Goal: Register for event/course

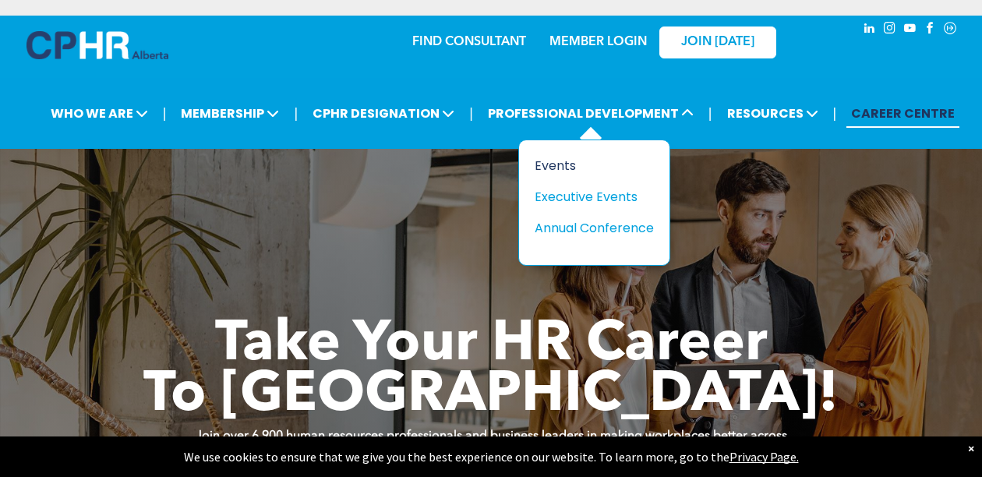
click at [564, 168] on div "Events" at bounding box center [589, 165] width 108 height 19
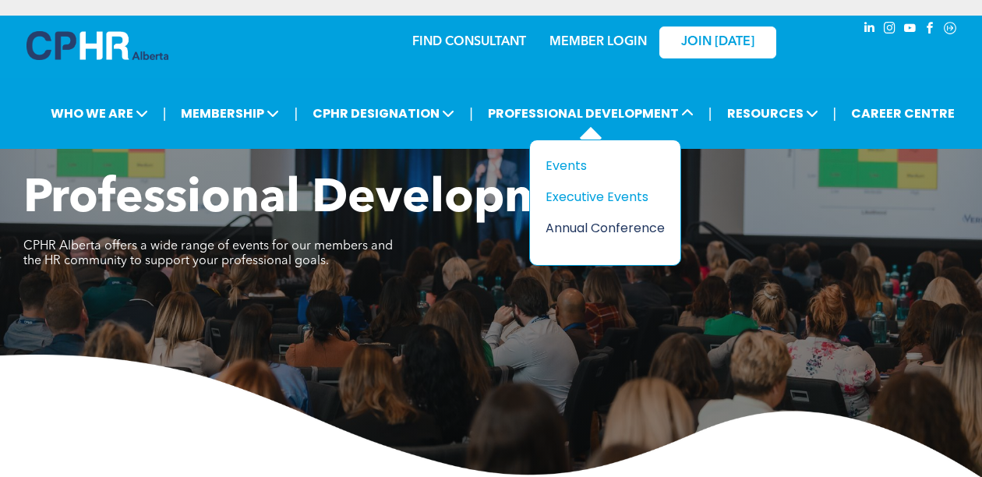
click at [589, 231] on div "Annual Conference" at bounding box center [600, 227] width 108 height 19
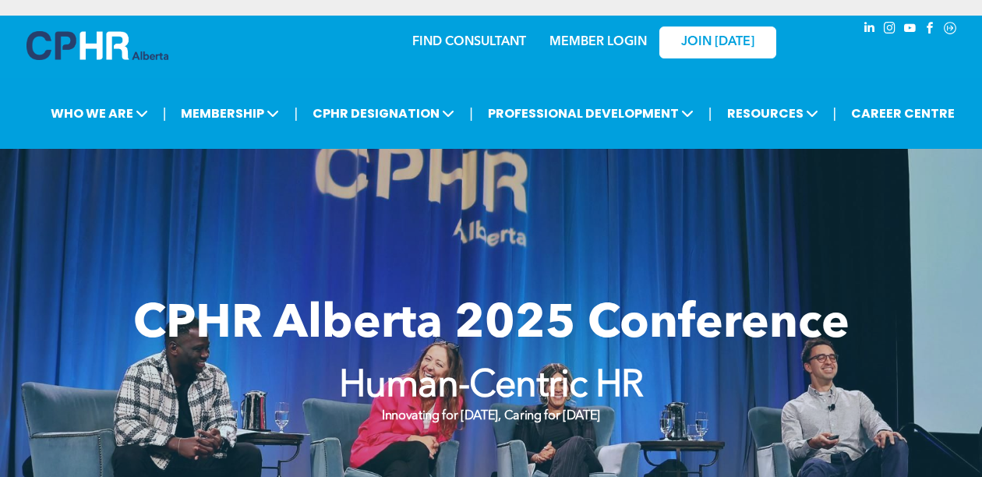
click at [76, 51] on img at bounding box center [98, 45] width 142 height 29
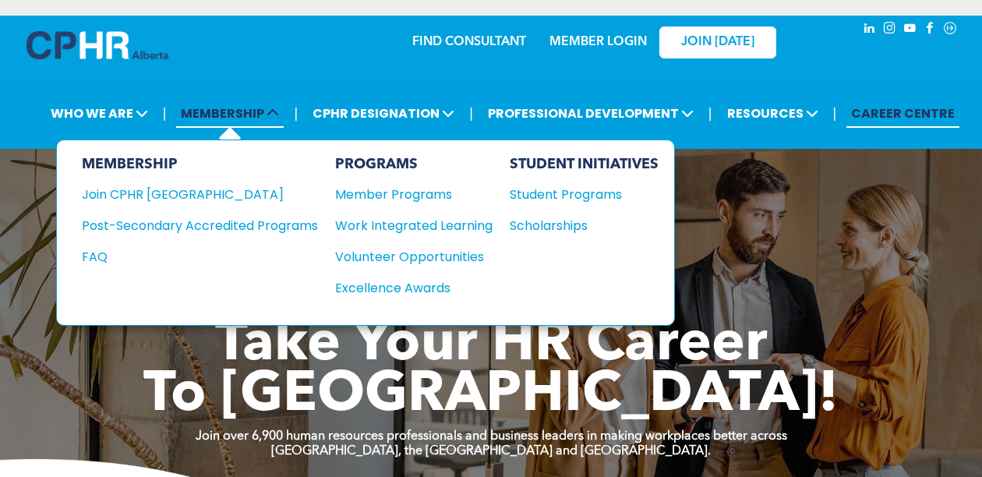
click at [243, 115] on span "MEMBERSHIP" at bounding box center [230, 113] width 108 height 29
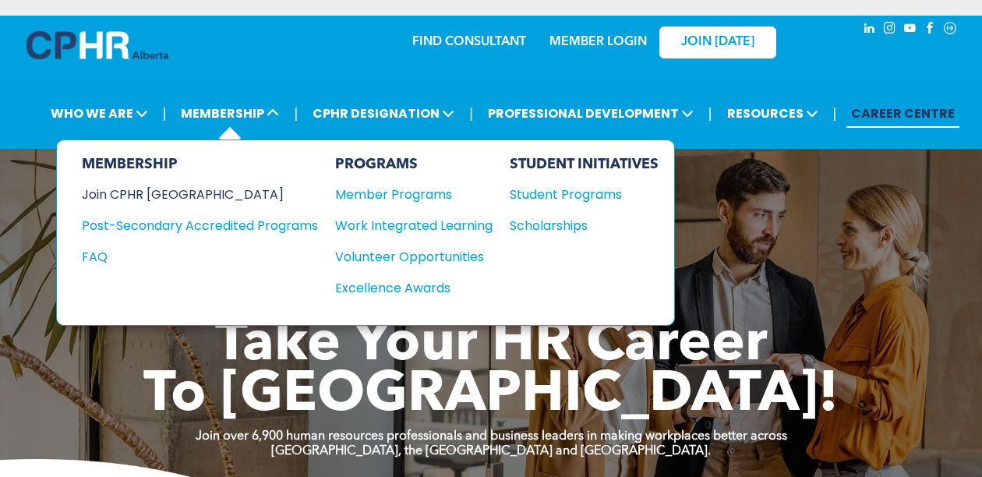
click at [163, 196] on div "Join CPHR [GEOGRAPHIC_DATA]" at bounding box center [188, 194] width 213 height 19
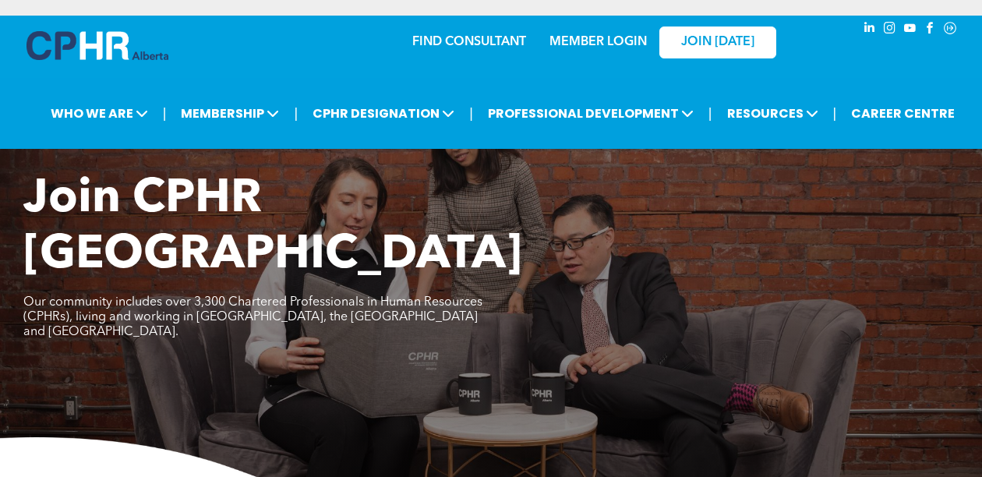
click at [84, 50] on img at bounding box center [98, 45] width 142 height 29
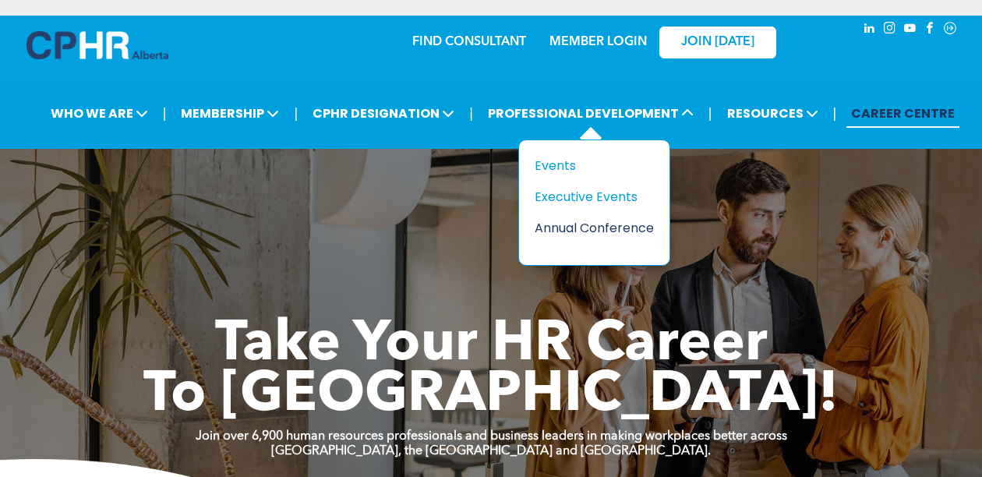
click at [559, 228] on div "Annual Conference" at bounding box center [589, 227] width 108 height 19
